Goal: Task Accomplishment & Management: Use online tool/utility

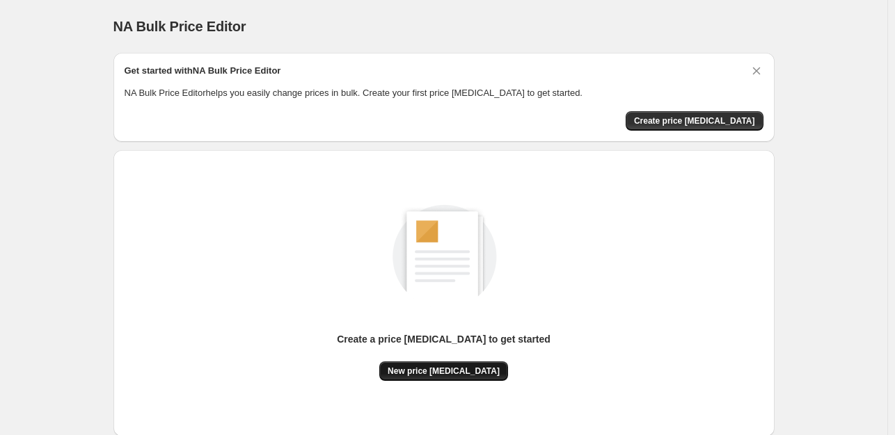
click at [442, 370] on span "New price change job" at bounding box center [443, 371] width 112 height 11
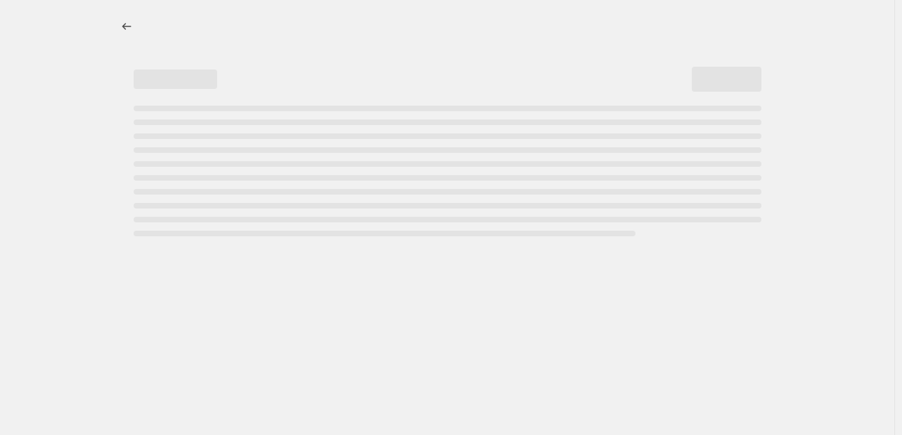
select select "percentage"
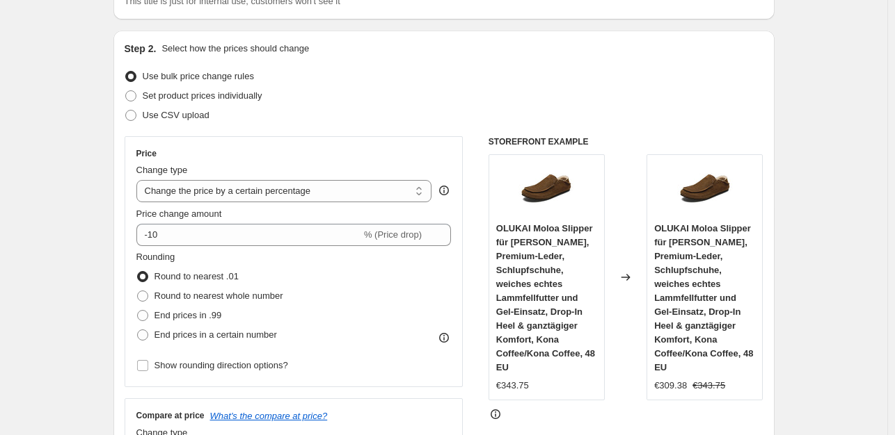
scroll to position [278, 0]
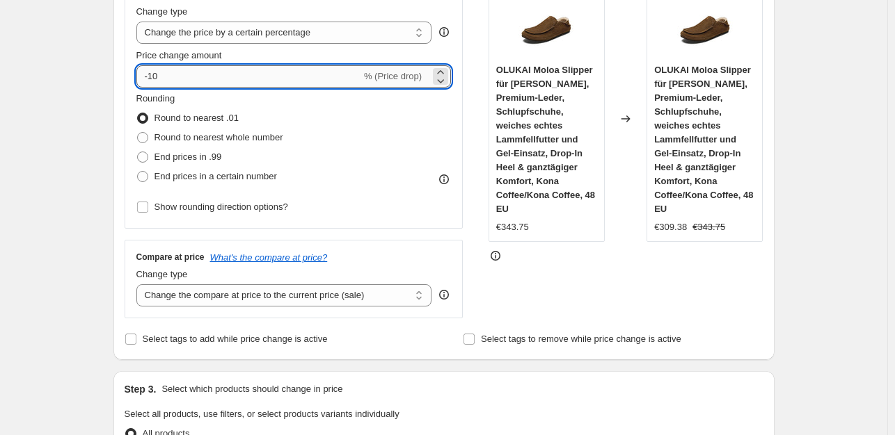
click at [208, 80] on input "-10" at bounding box center [248, 76] width 225 height 22
type input "-1"
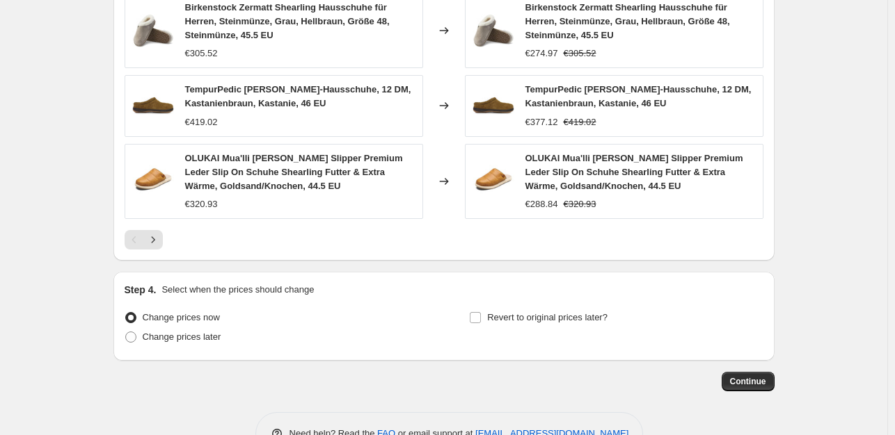
scroll to position [1060, 0]
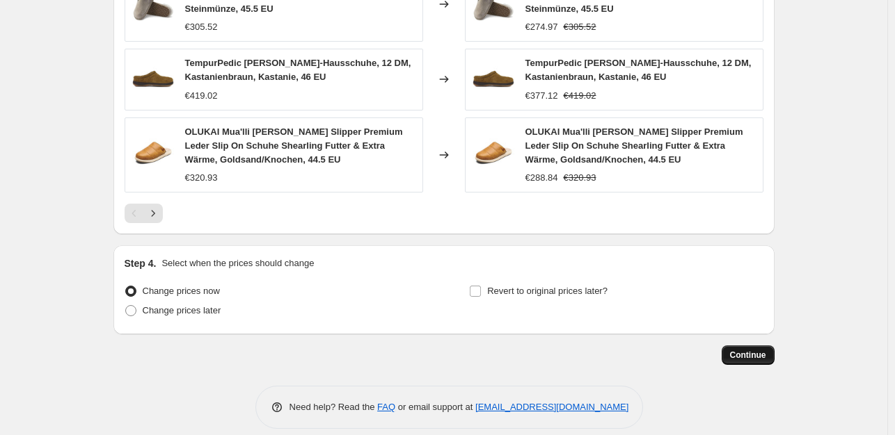
type input "-35"
click at [732, 346] on button "Continue" at bounding box center [747, 355] width 53 height 19
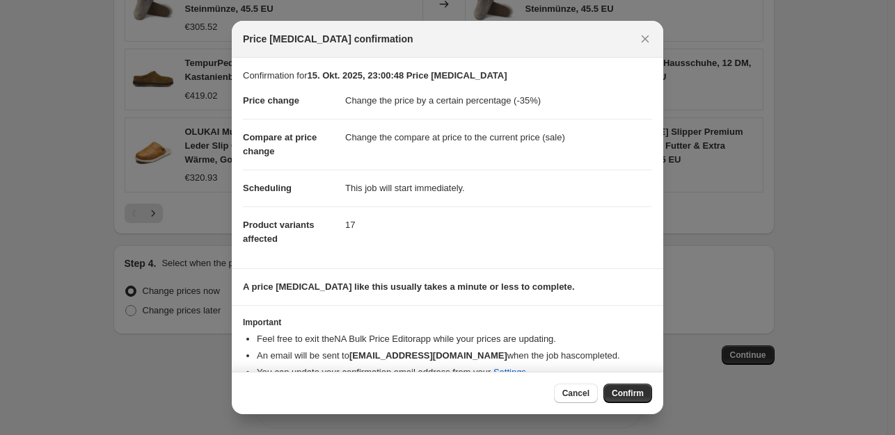
scroll to position [21, 0]
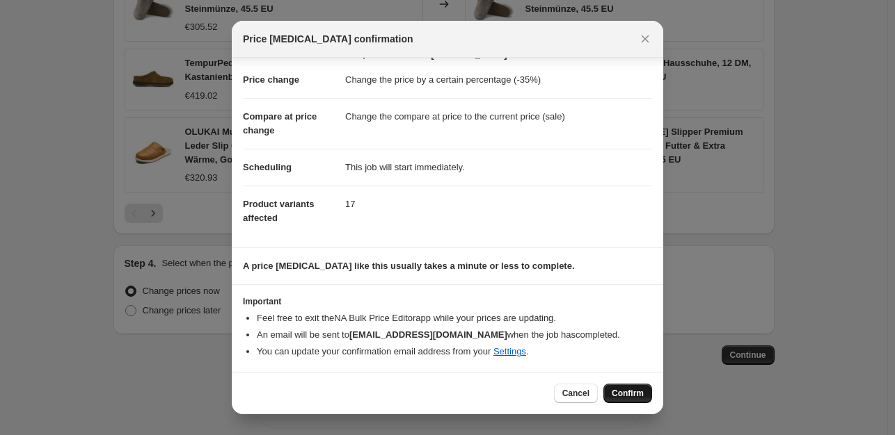
click at [634, 393] on span "Confirm" at bounding box center [628, 393] width 32 height 11
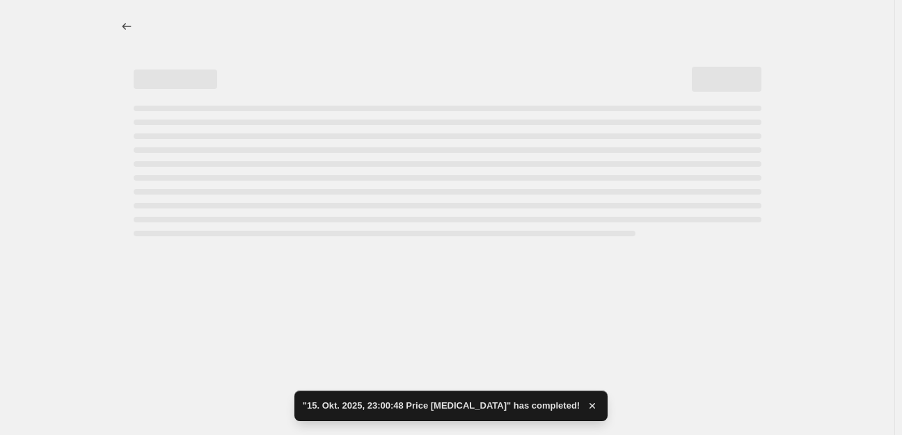
select select "percentage"
